Goal: Book appointment/travel/reservation

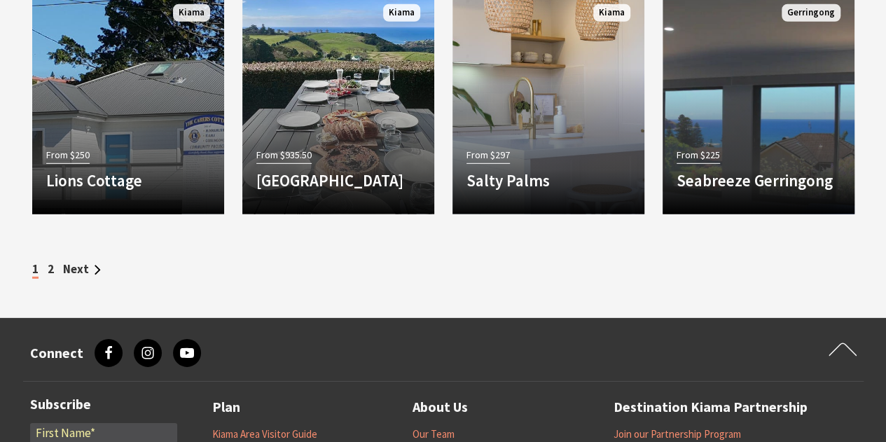
scroll to position [2004, 0]
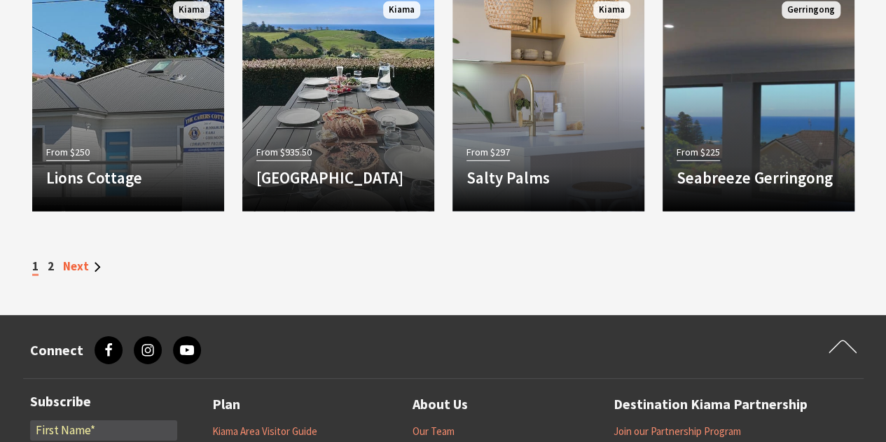
click at [76, 264] on link "Next" at bounding box center [82, 266] width 38 height 15
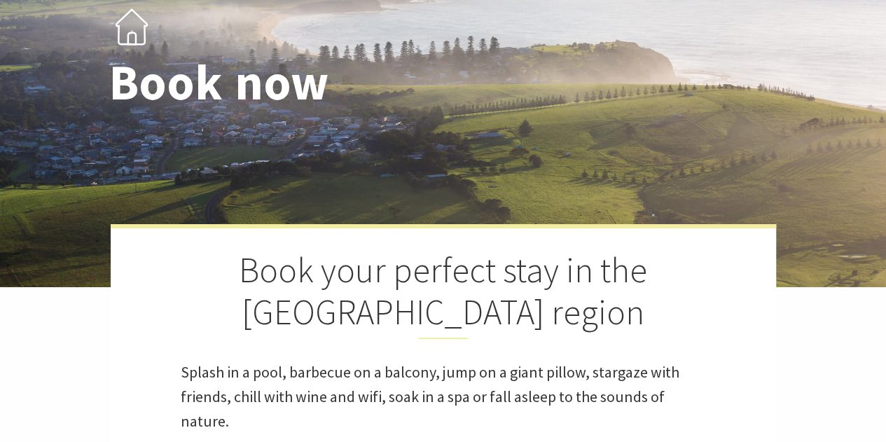
select select "3"
select select "2"
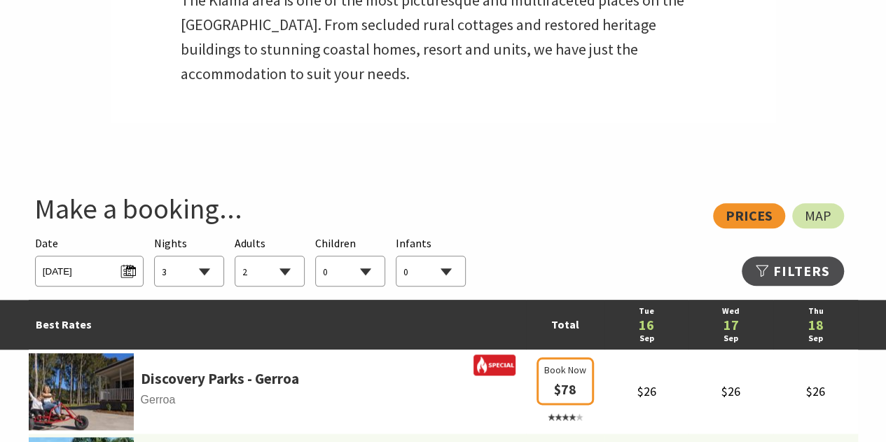
scroll to position [627, 0]
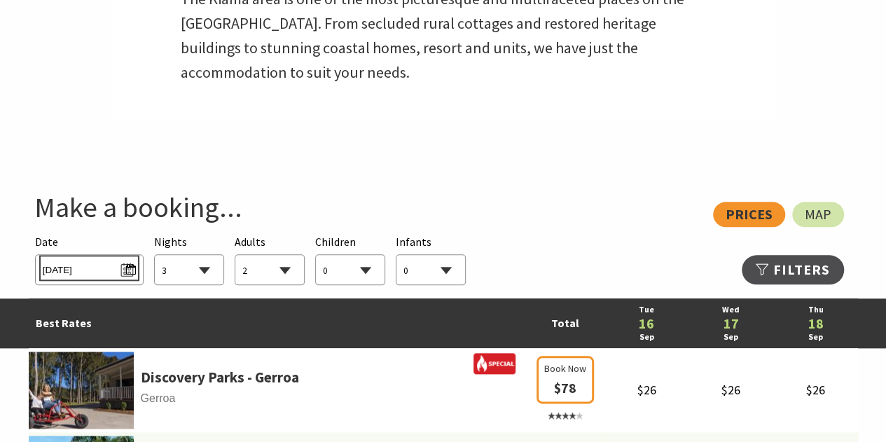
click at [125, 269] on span "[DATE]" at bounding box center [89, 268] width 93 height 19
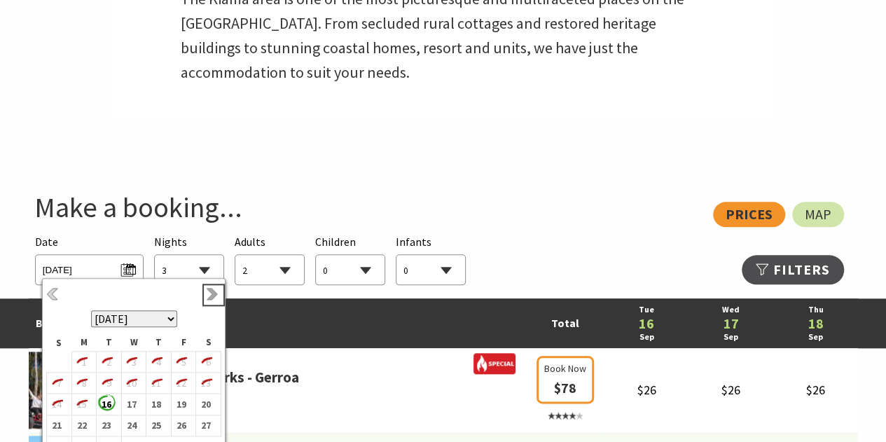
click at [210, 289] on link "Next" at bounding box center [213, 294] width 15 height 15
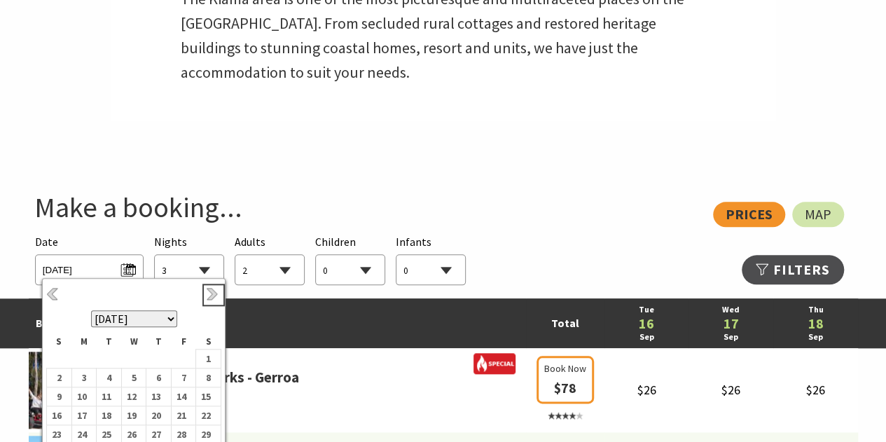
click at [210, 289] on link "Next" at bounding box center [213, 294] width 15 height 15
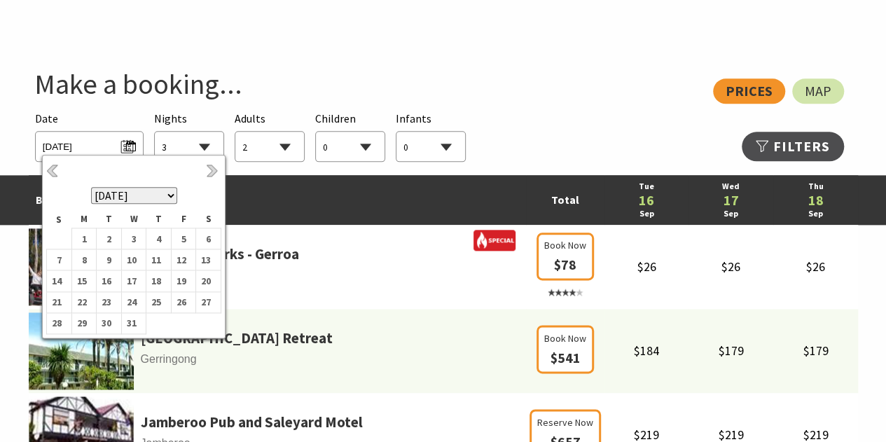
scroll to position [752, 0]
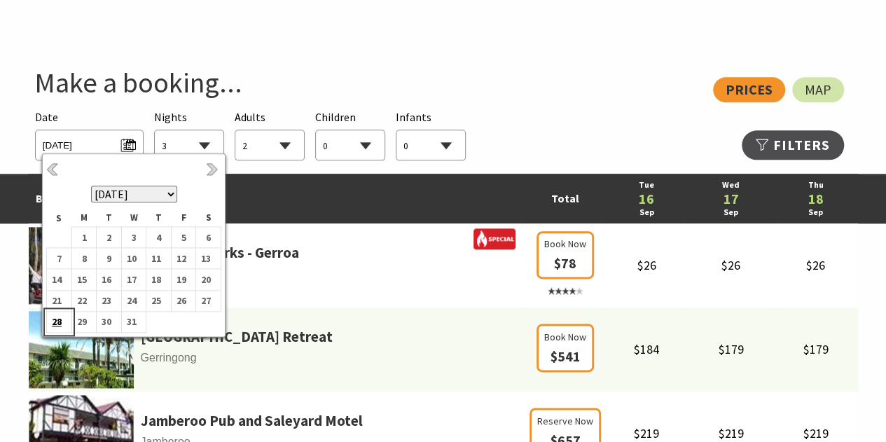
click at [56, 318] on b "28" at bounding box center [56, 321] width 18 height 18
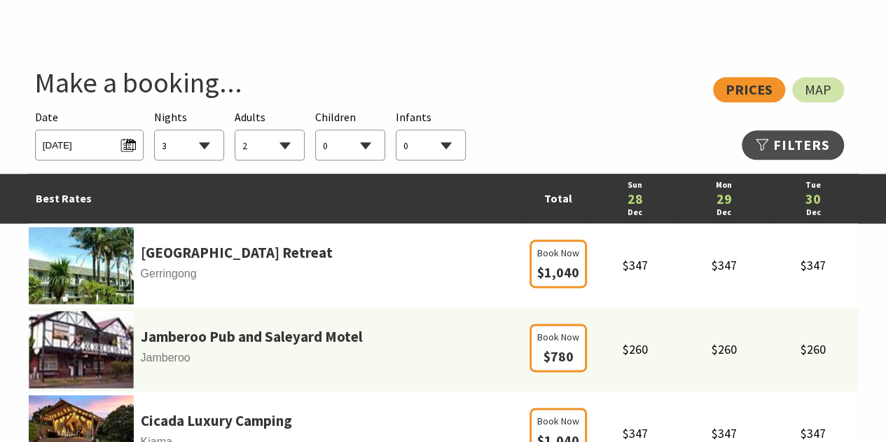
click at [203, 141] on select "1 2 3 4 5 6 7 8 9 10 11 12 13 14 15 16 17 18 19 20 21 22 23 24 25 26 27 28 29 30" at bounding box center [189, 145] width 69 height 31
select select "6"
click at [155, 130] on select "1 2 3 4 5 6 7 8 9 10 11 12 13 14 15 16 17 18 19 20 21 22 23 24 25 26 27 28 29 30" at bounding box center [189, 145] width 69 height 31
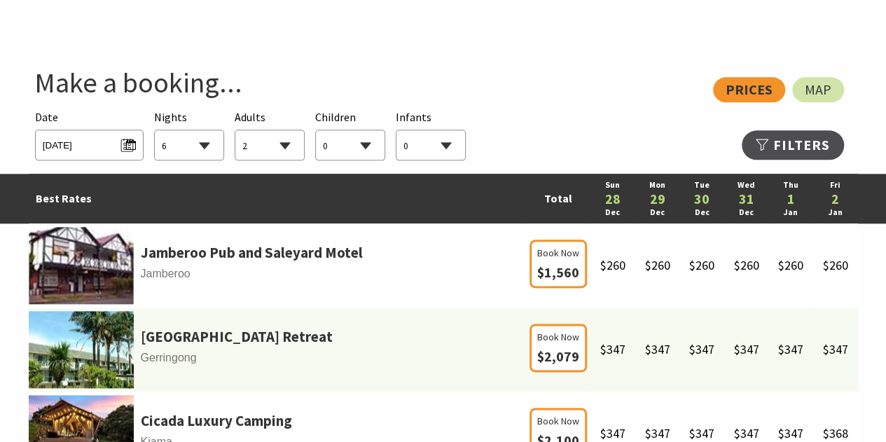
click at [287, 143] on select "0 1 2 3 4 5 6 7 8 9 10 11 12 13 14 15 16 17 18 19 20 21 22 23 24 25 26 27 28 29…" at bounding box center [269, 145] width 69 height 31
select select "4"
click at [235, 130] on select "0 1 2 3 4 5 6 7 8 9 10 11 12 13 14 15 16 17 18 19 20 21 22 23 24 25 26 27 28 29…" at bounding box center [269, 145] width 69 height 31
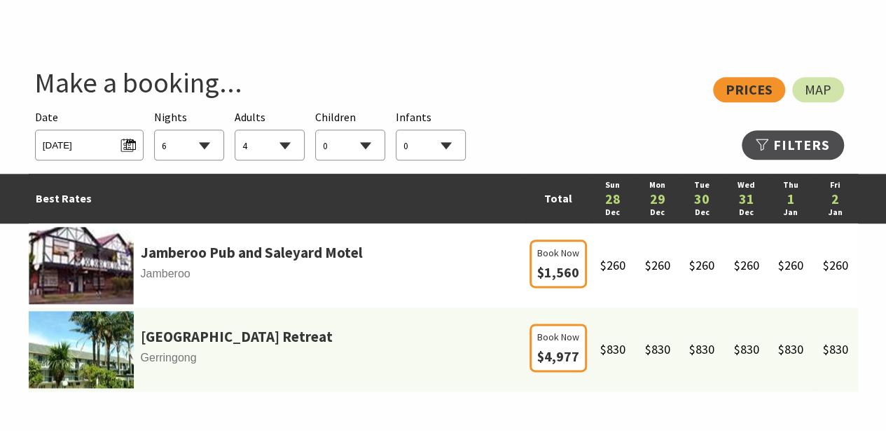
click at [369, 145] on select "0 1 2 3 4 5 6 7 8 9 10 11 12 13 14 15 16 17 18 19 20 21 22 23 24 25 26 27 28 29…" at bounding box center [350, 145] width 69 height 31
select select "2"
click at [316, 130] on select "0 1 2 3 4 5 6 7 8 9 10 11 12 13 14 15 16 17 18 19 20 21 22 23 24 25 26 27 28 29…" at bounding box center [350, 145] width 69 height 31
